Goal: Answer question/provide support

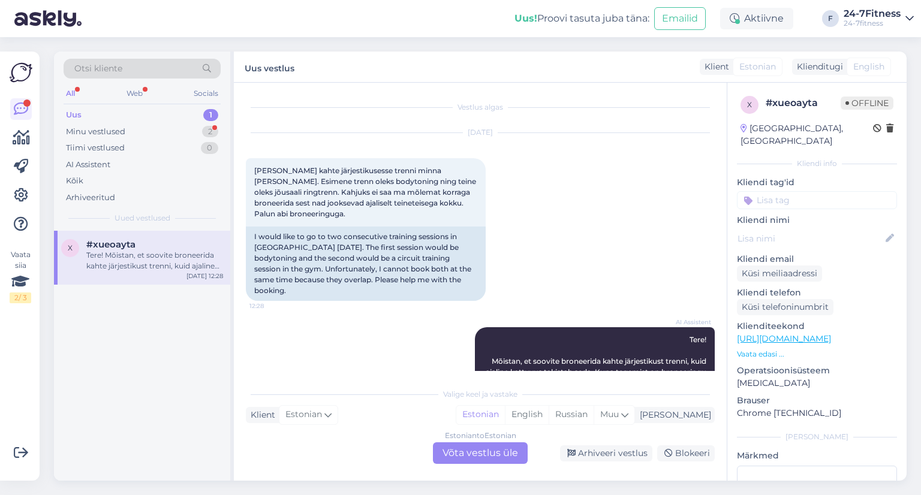
click at [163, 253] on div "Tere! Mõistan, et soovite broneerida kahte järjestikust trenni, kuid ajaline ka…" at bounding box center [154, 261] width 137 height 22
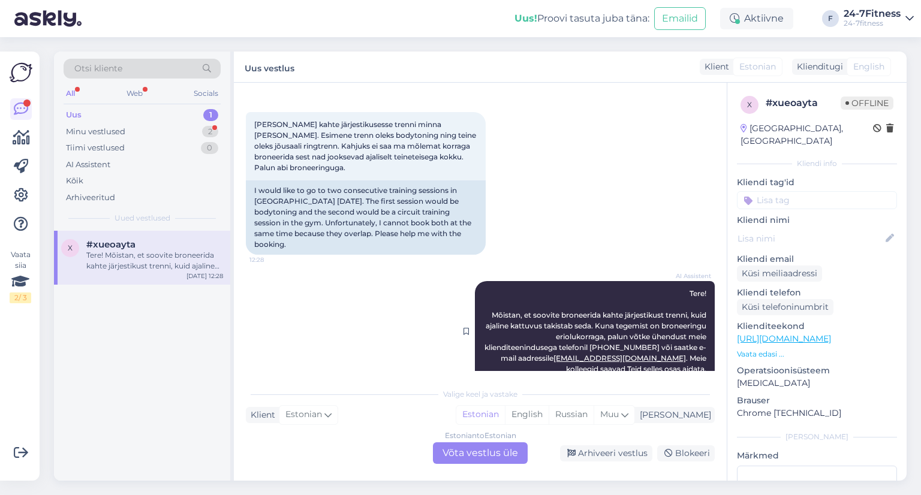
scroll to position [59, 0]
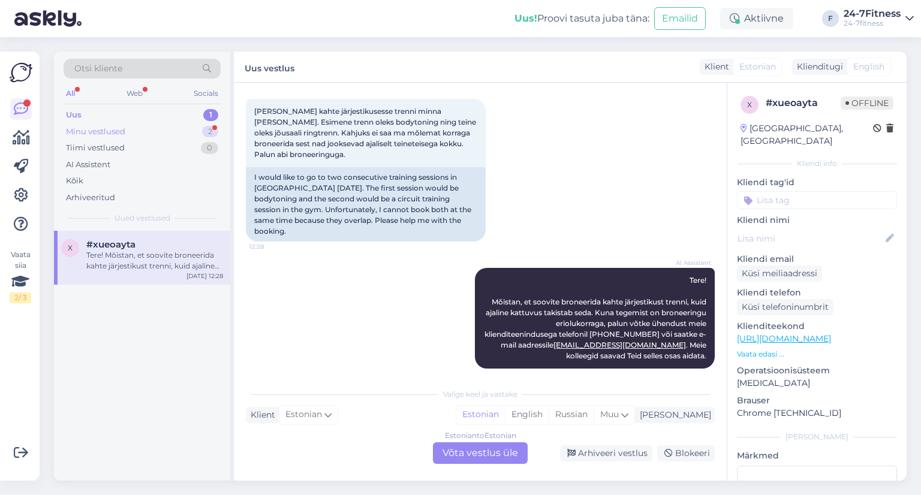
click at [146, 137] on div "Minu vestlused 2" at bounding box center [142, 132] width 157 height 17
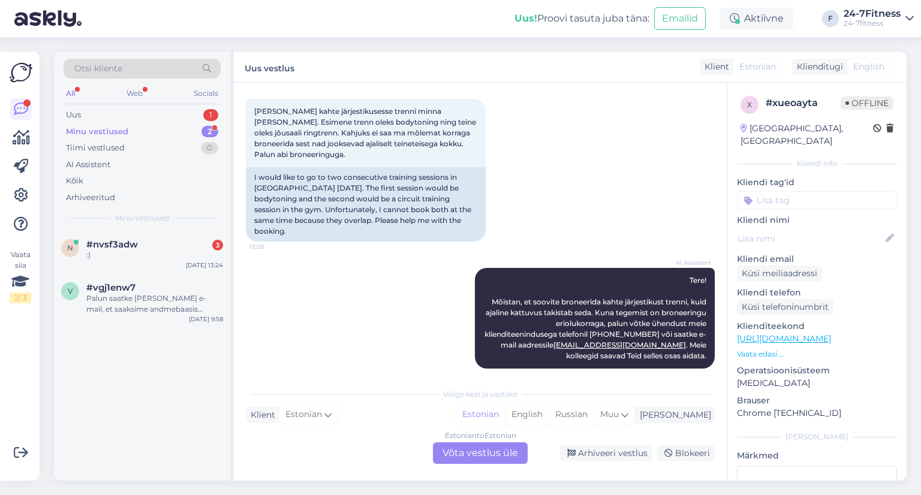
click at [140, 222] on span "Minu vestlused" at bounding box center [142, 218] width 54 height 11
click at [140, 239] on div "#nvsf3adw 3" at bounding box center [154, 244] width 137 height 11
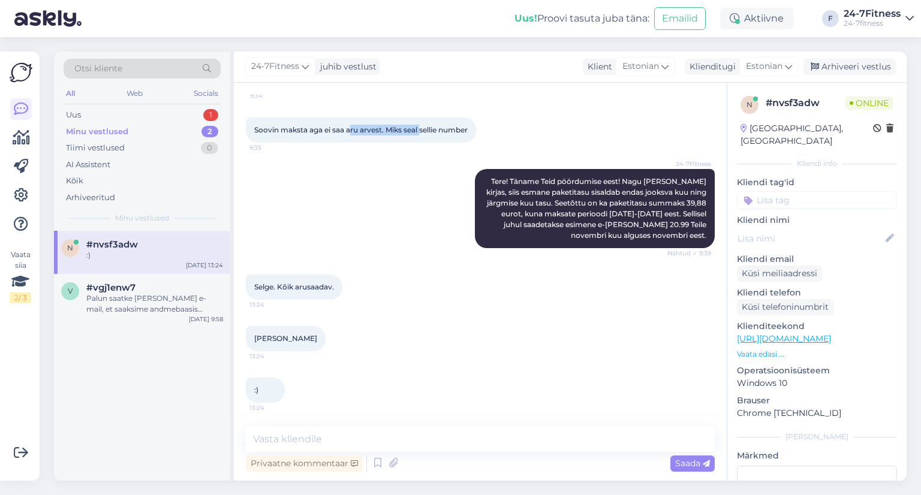
drag, startPoint x: 353, startPoint y: 128, endPoint x: 422, endPoint y: 130, distance: 69.6
click at [422, 130] on span "Soovin maksta aga ei saa aru arvest. Miks seal sellie number" at bounding box center [360, 129] width 213 height 9
click at [319, 440] on textarea at bounding box center [480, 439] width 469 height 25
type textarea "R"
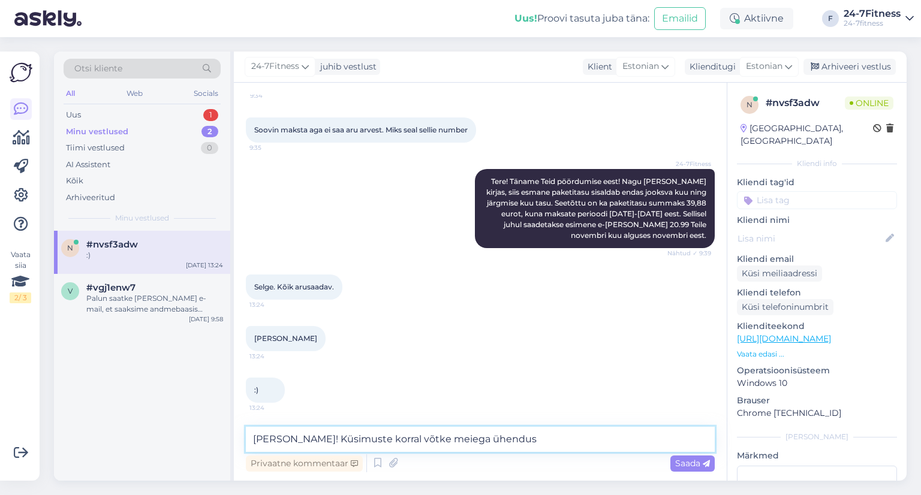
type textarea "[PERSON_NAME]! Küsimuste korral võtke meiega ühendust"
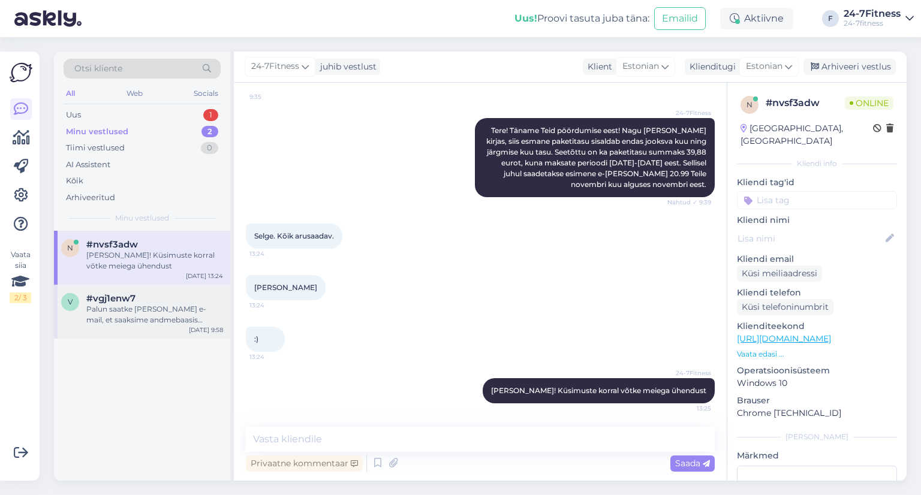
click at [102, 310] on div "Palun saatke [PERSON_NAME] e-mail, et saaksime andmebaasis muudatuse teha. Seej…" at bounding box center [154, 315] width 137 height 22
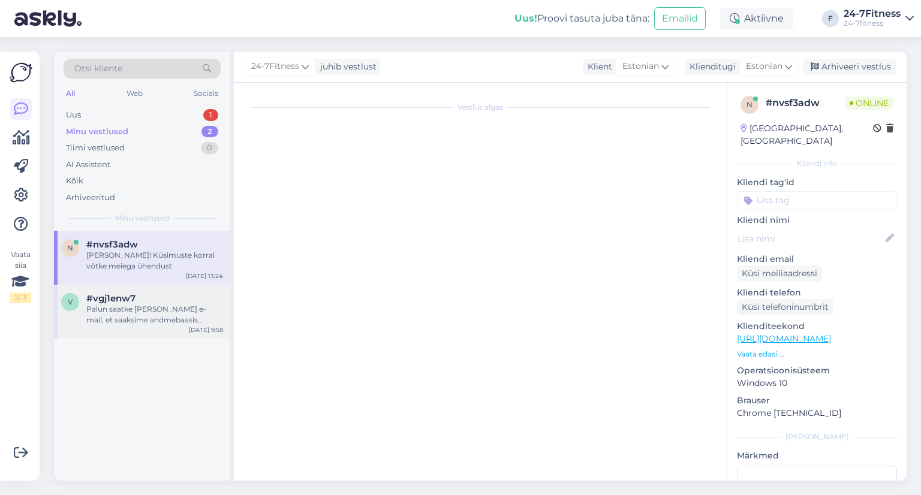
scroll to position [883, 0]
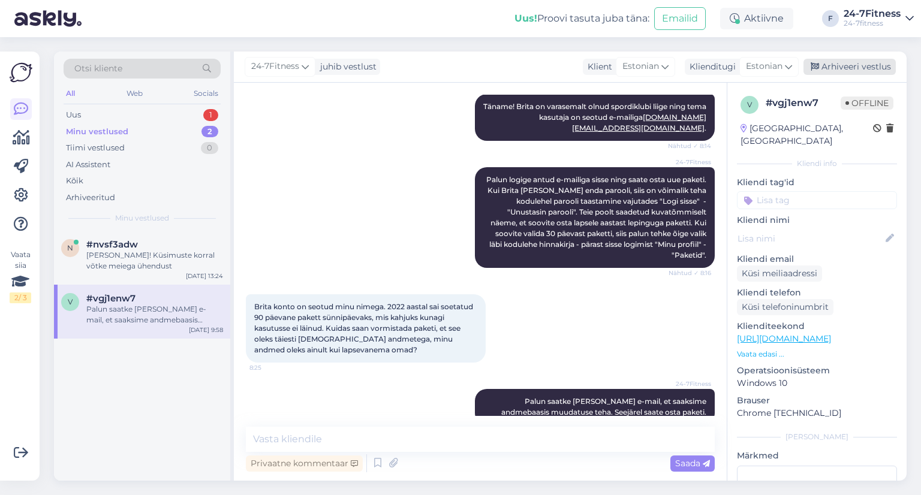
click at [847, 67] on div "Arhiveeri vestlus" at bounding box center [850, 67] width 92 height 16
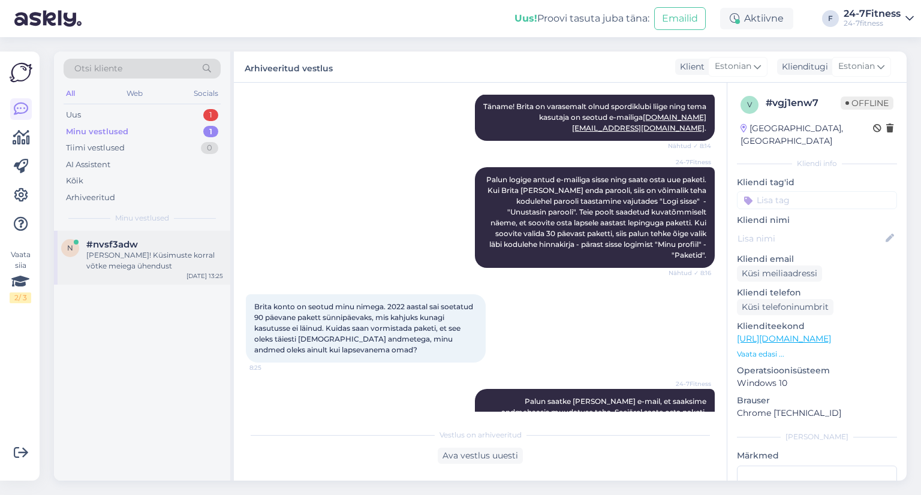
click at [129, 255] on div "[PERSON_NAME]! Küsimuste korral võtke meiega ühendust" at bounding box center [154, 261] width 137 height 22
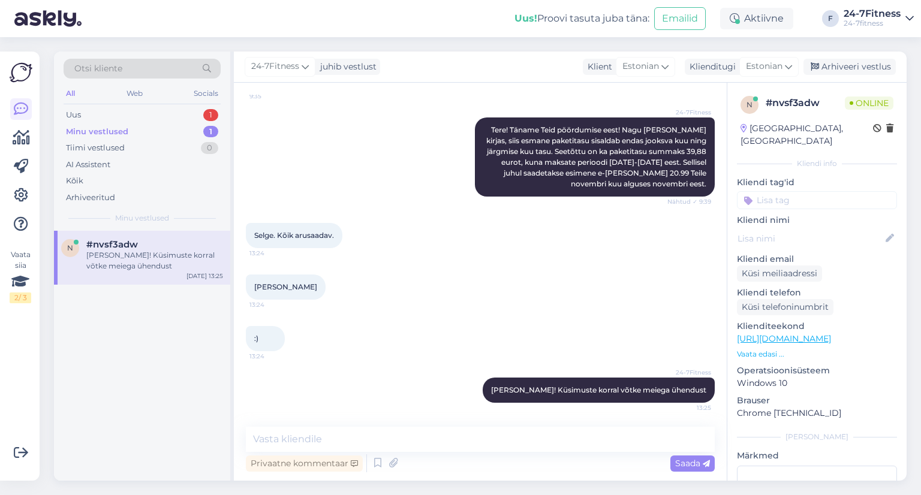
scroll to position [219, 0]
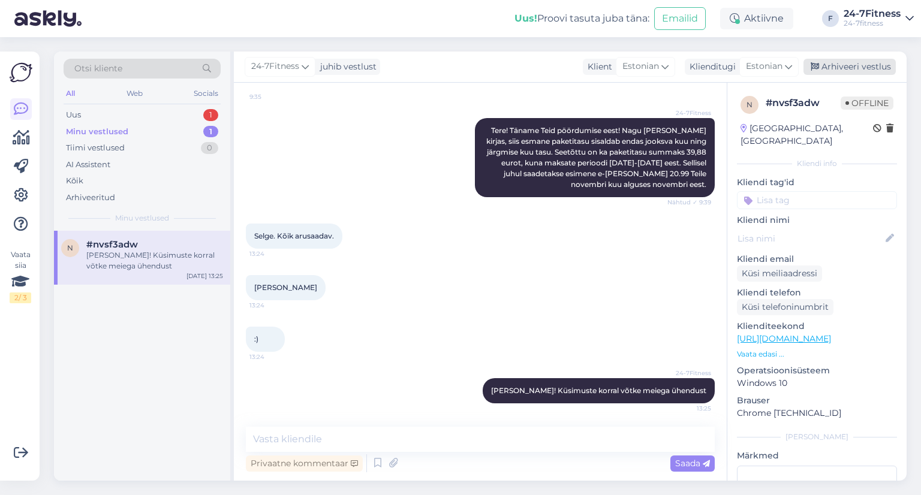
click at [825, 67] on div "Arhiveeri vestlus" at bounding box center [850, 67] width 92 height 16
